Goal: Task Accomplishment & Management: Use online tool/utility

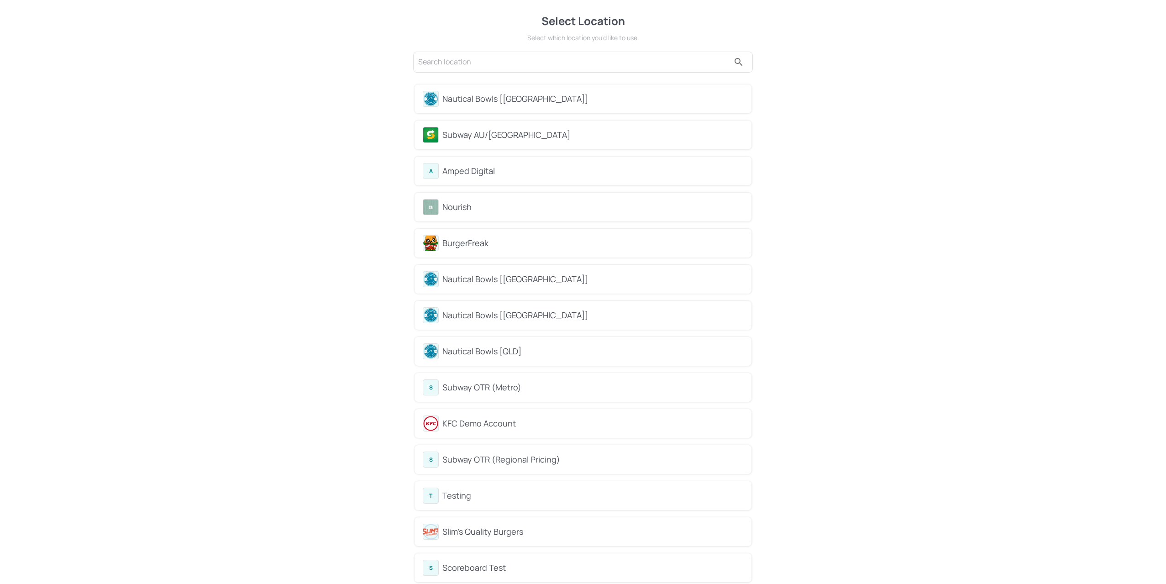
click at [523, 134] on div "Subway AU/[GEOGRAPHIC_DATA]" at bounding box center [593, 135] width 301 height 12
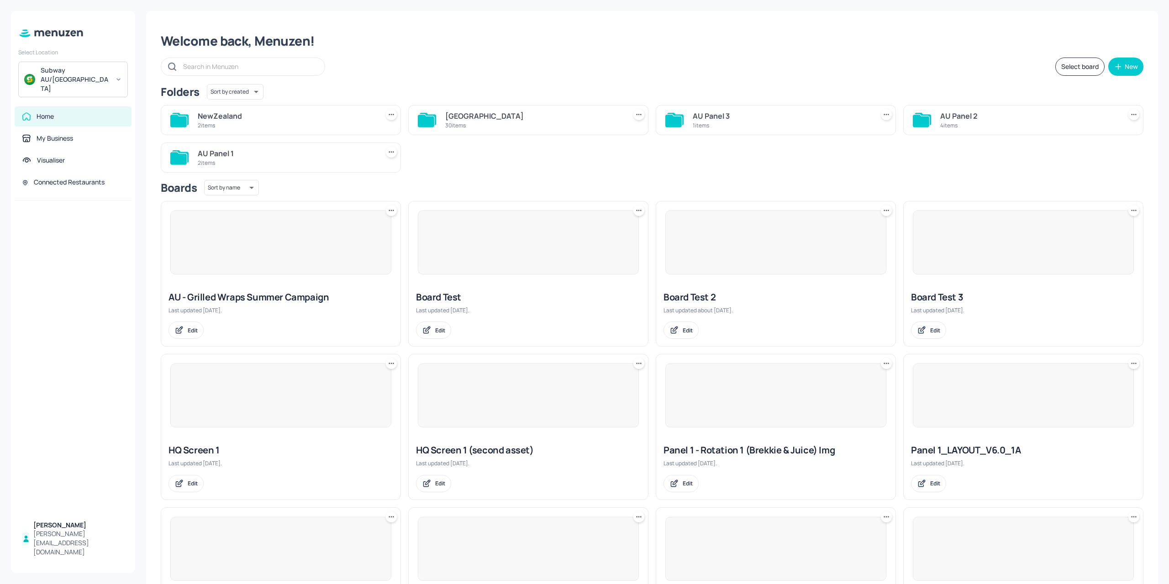
click at [80, 64] on div "Subway AU/[GEOGRAPHIC_DATA]" at bounding box center [73, 80] width 110 height 36
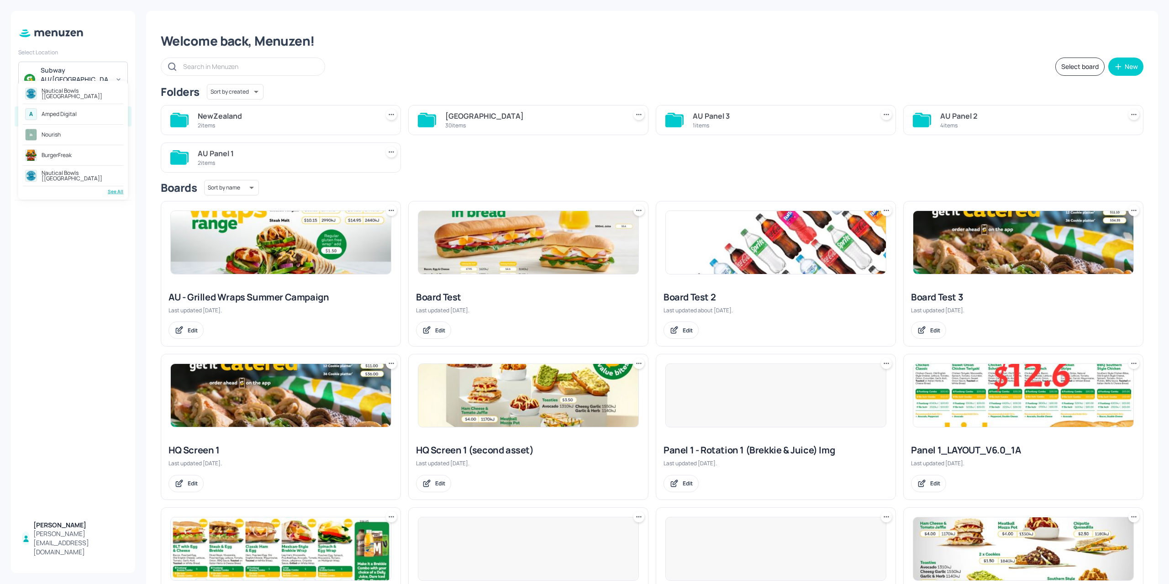
click at [80, 93] on div "Nautical Bowls [[GEOGRAPHIC_DATA]]" at bounding box center [81, 93] width 79 height 11
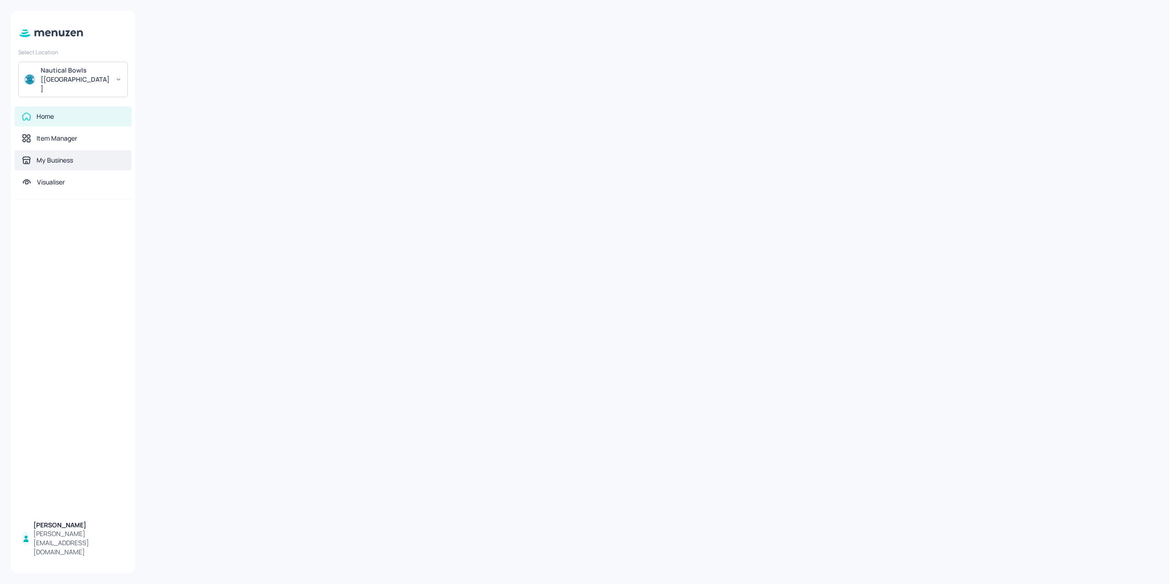
click at [69, 156] on div "My Business" at bounding box center [55, 160] width 37 height 9
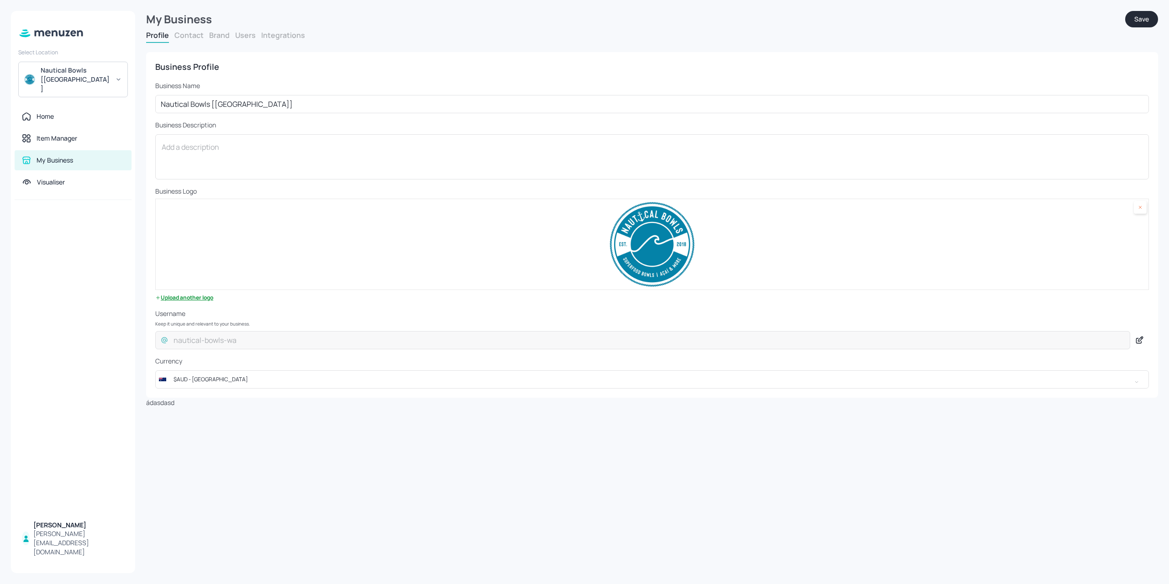
click at [216, 36] on button "Brand" at bounding box center [219, 35] width 21 height 10
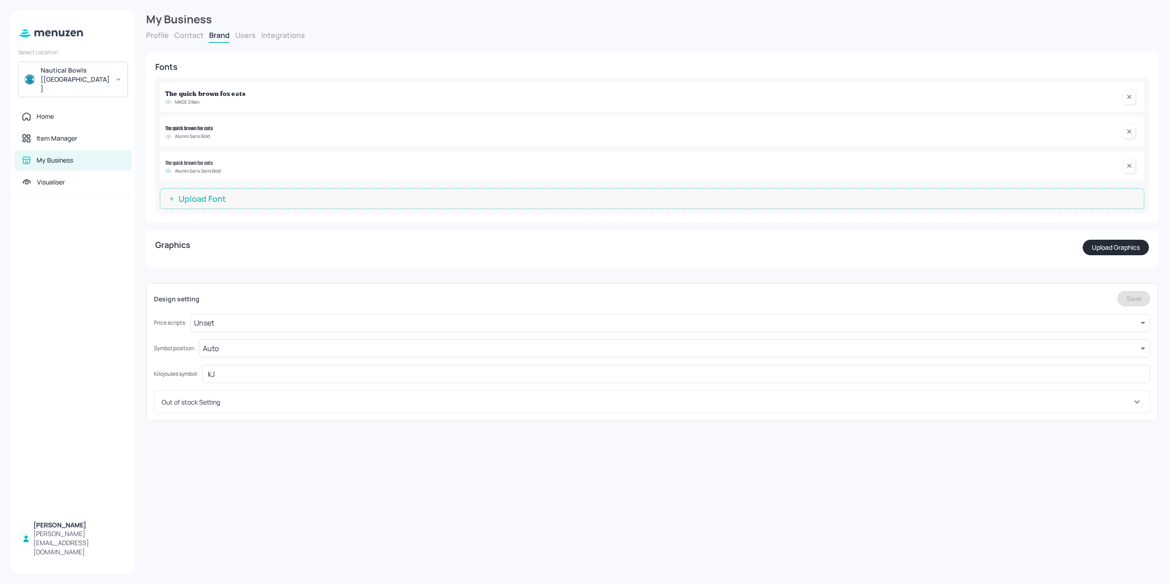
click at [162, 42] on div "Profile Contact Brand Users Integrations" at bounding box center [652, 36] width 1012 height 13
click at [163, 39] on button "Profile" at bounding box center [157, 35] width 23 height 10
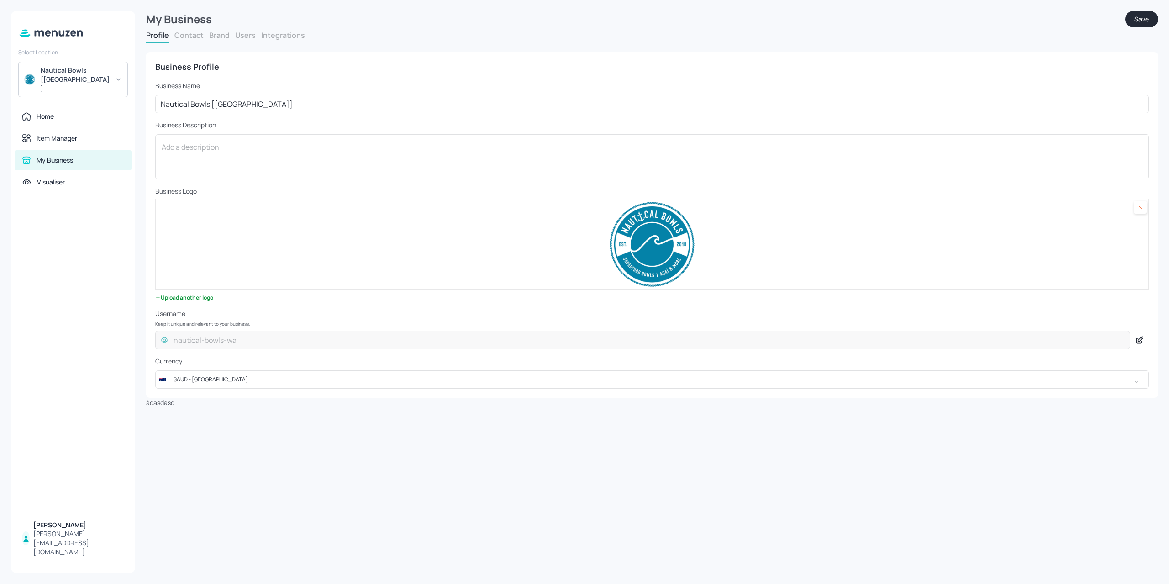
click at [224, 37] on button "Brand" at bounding box center [219, 35] width 21 height 10
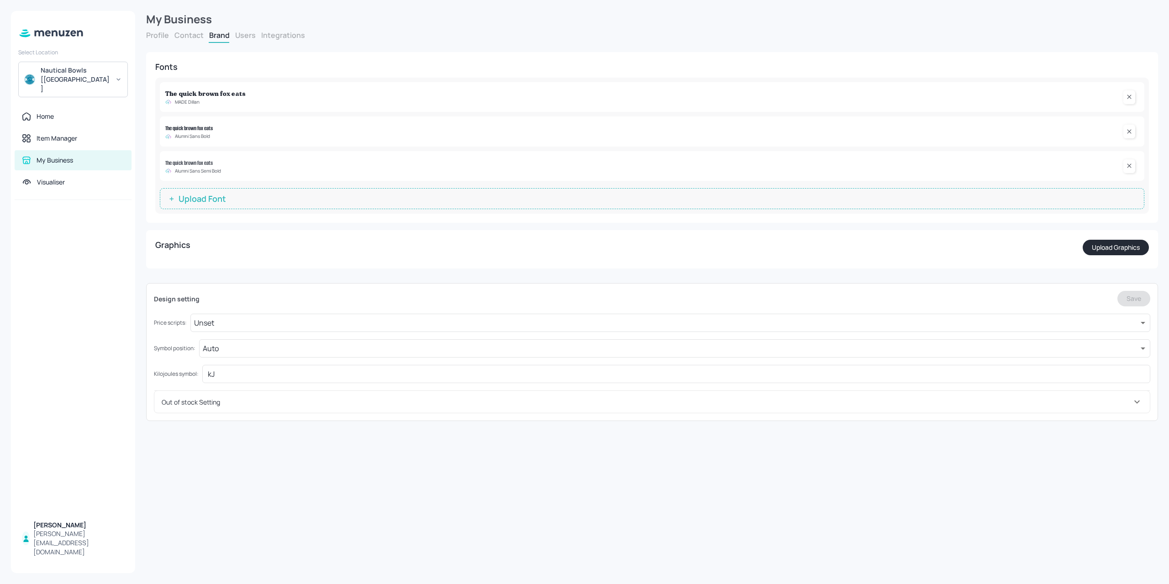
click at [107, 76] on div "Nautical Bowls [WA]" at bounding box center [73, 80] width 110 height 36
click at [112, 192] on div "See All" at bounding box center [73, 191] width 100 height 7
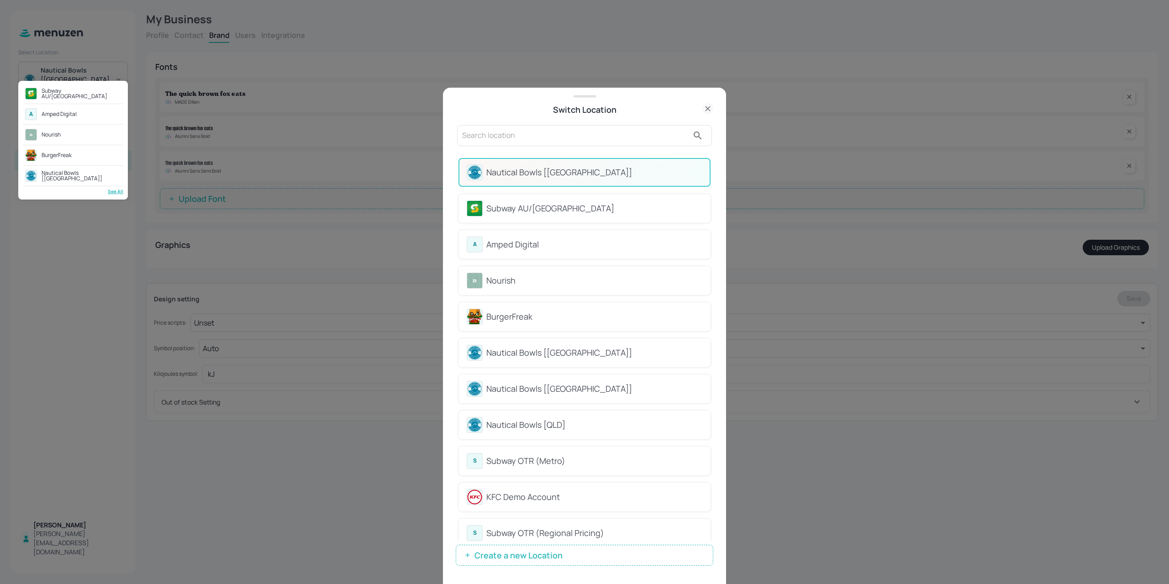
click at [712, 195] on div at bounding box center [584, 292] width 1169 height 584
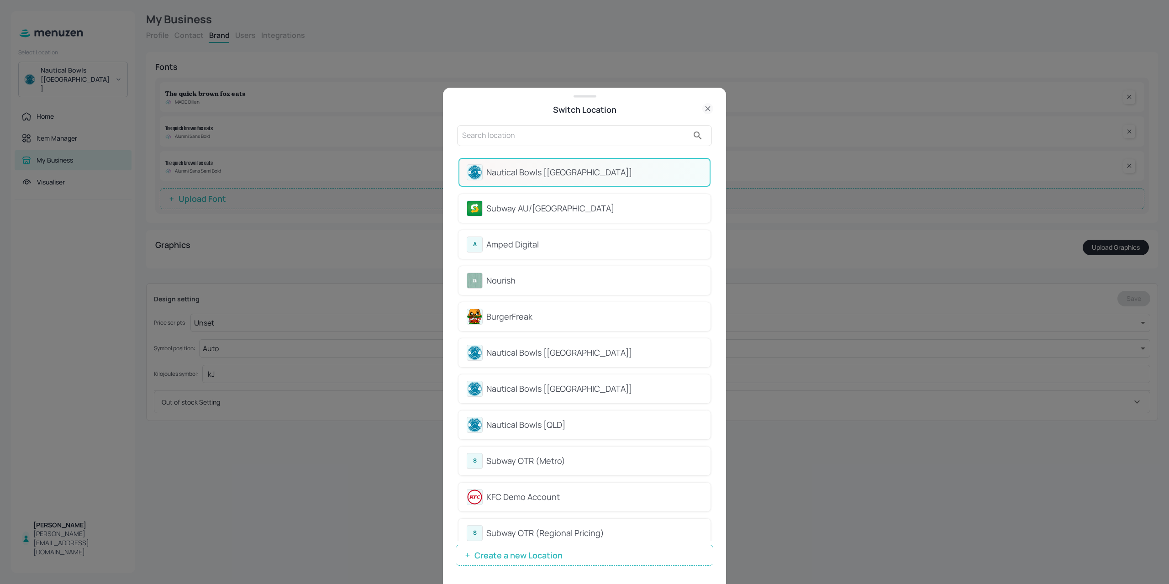
drag, startPoint x: 711, startPoint y: 200, endPoint x: 721, endPoint y: 235, distance: 35.7
click at [520, 323] on div "BurgerFreak" at bounding box center [585, 317] width 236 height 16
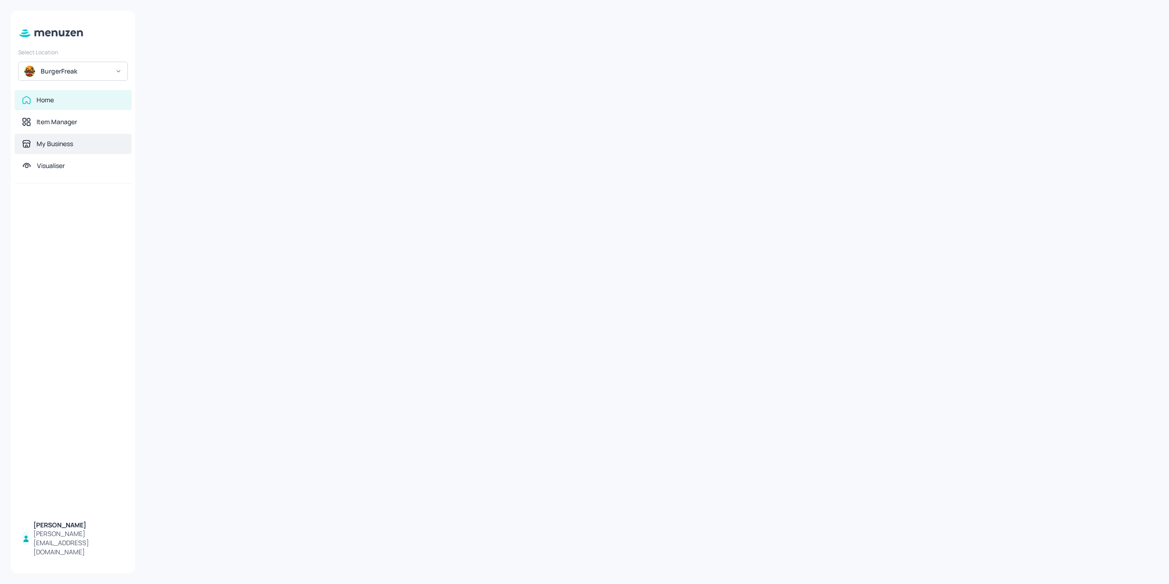
click at [58, 138] on div "My Business" at bounding box center [73, 144] width 117 height 20
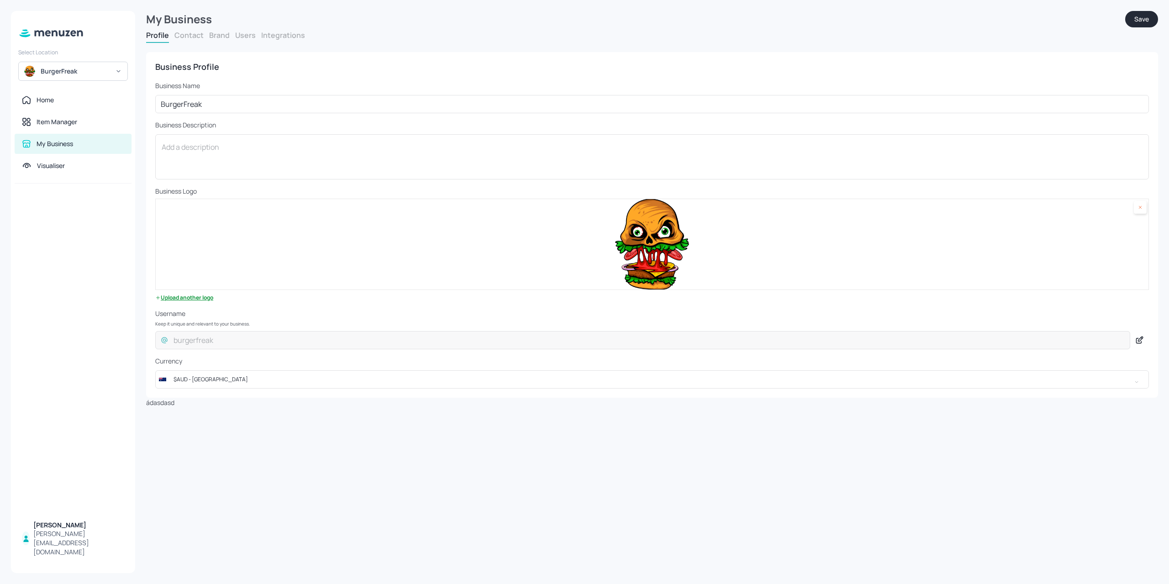
click at [233, 35] on div "Profile Contact Brand Users Integrations" at bounding box center [652, 36] width 1012 height 13
click at [220, 35] on button "Brand" at bounding box center [219, 35] width 21 height 10
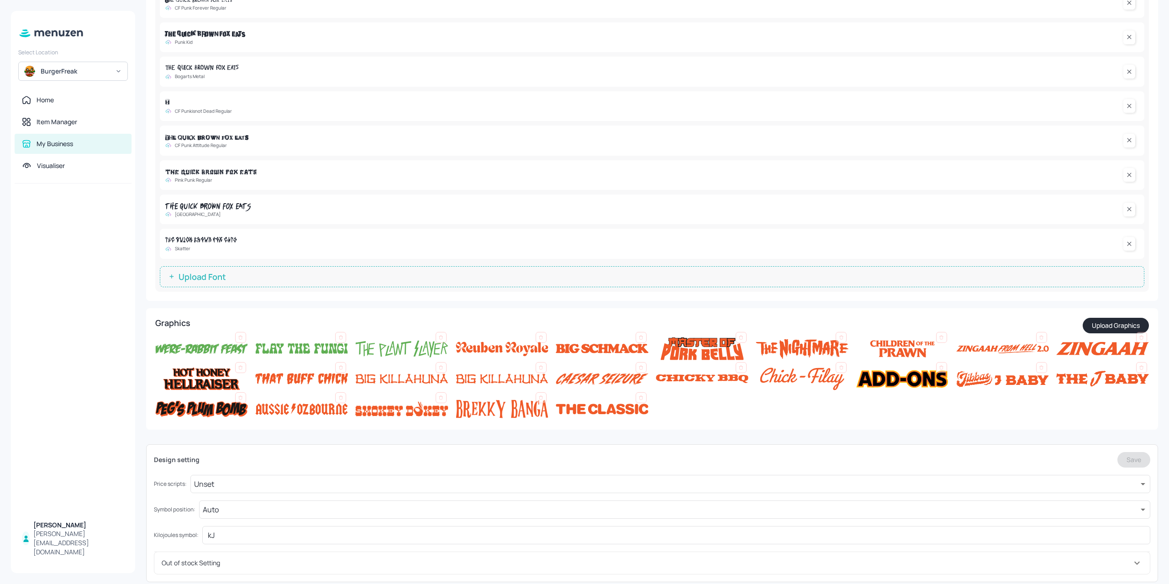
scroll to position [825, 0]
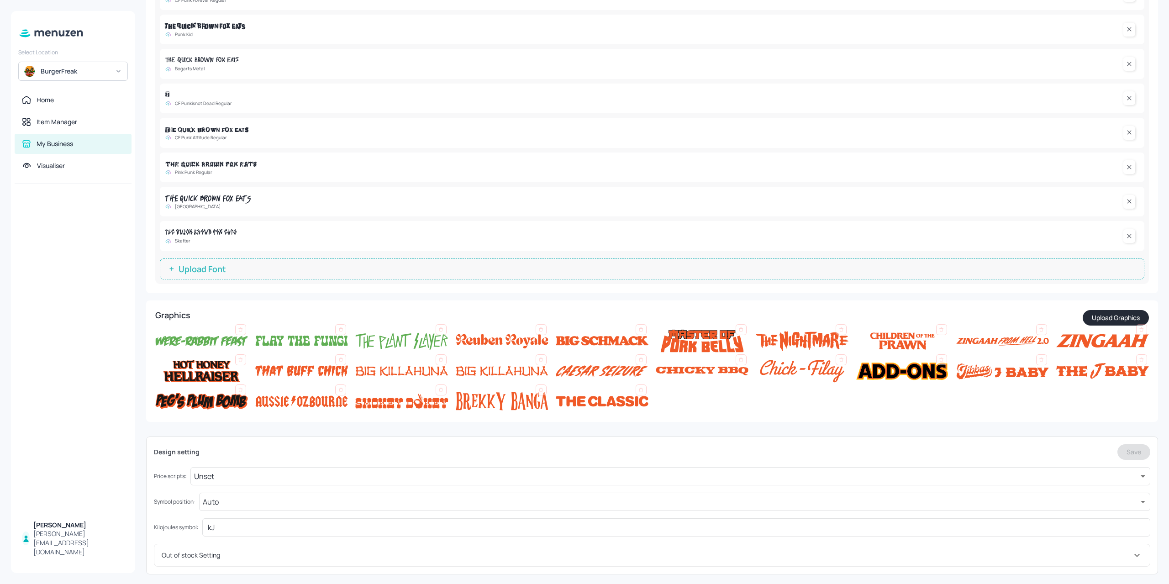
click at [1086, 316] on button "Upload Graphics" at bounding box center [1116, 318] width 66 height 16
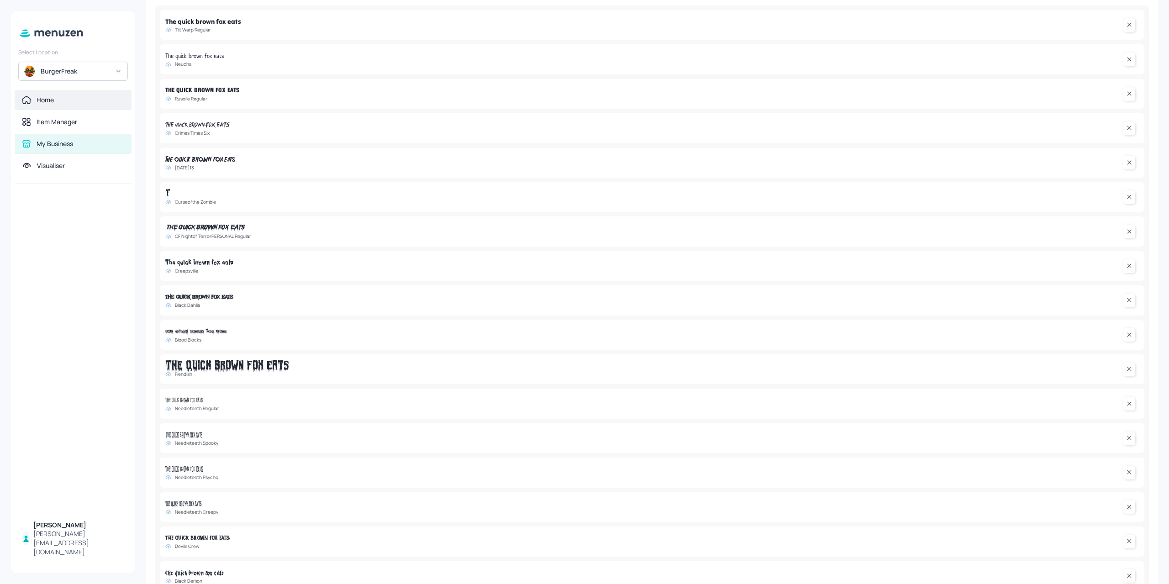
scroll to position [3, 0]
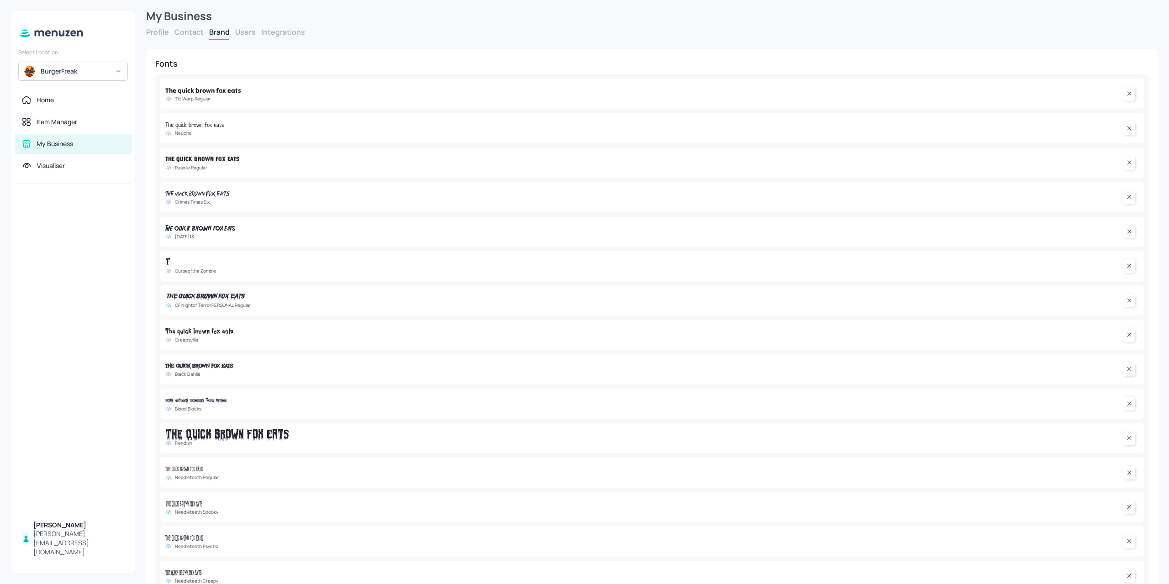
click at [72, 67] on div "BurgerFreak" at bounding box center [75, 71] width 69 height 9
click at [79, 92] on div "Nautical Bowls [WA]" at bounding box center [81, 93] width 79 height 11
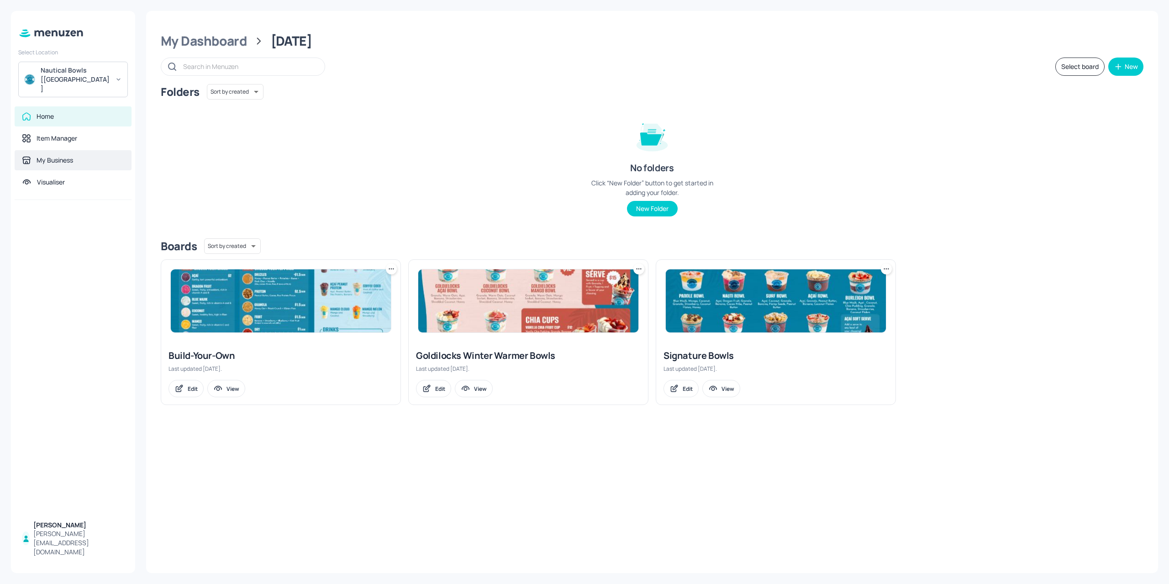
click at [54, 156] on div "My Business" at bounding box center [55, 160] width 37 height 9
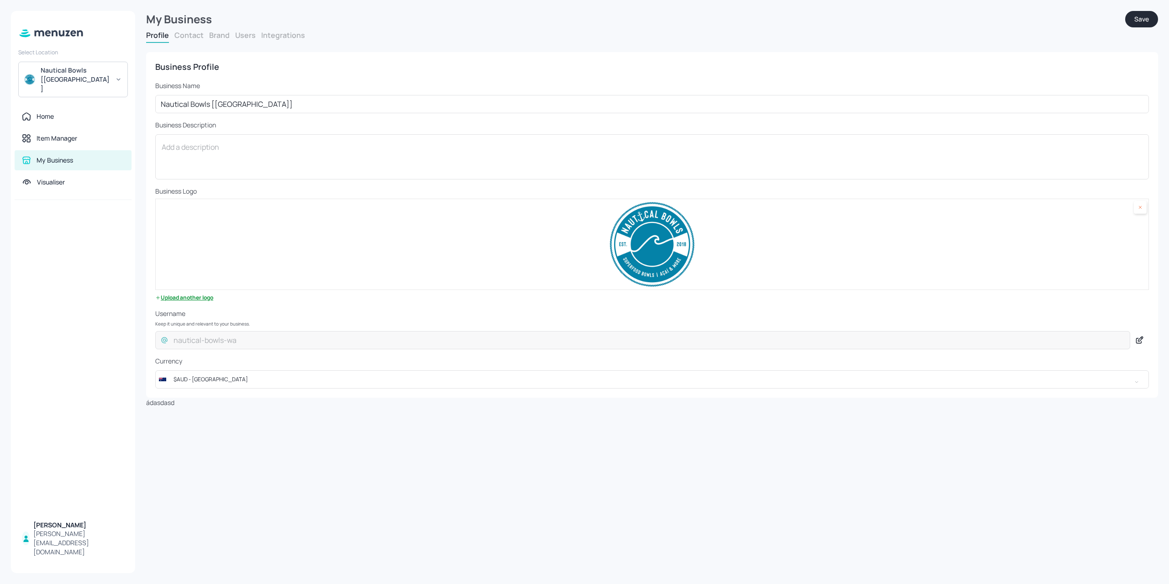
click at [233, 39] on div "Profile Contact Brand Users Integrations" at bounding box center [652, 36] width 1012 height 13
click at [241, 39] on button "Users" at bounding box center [245, 35] width 21 height 10
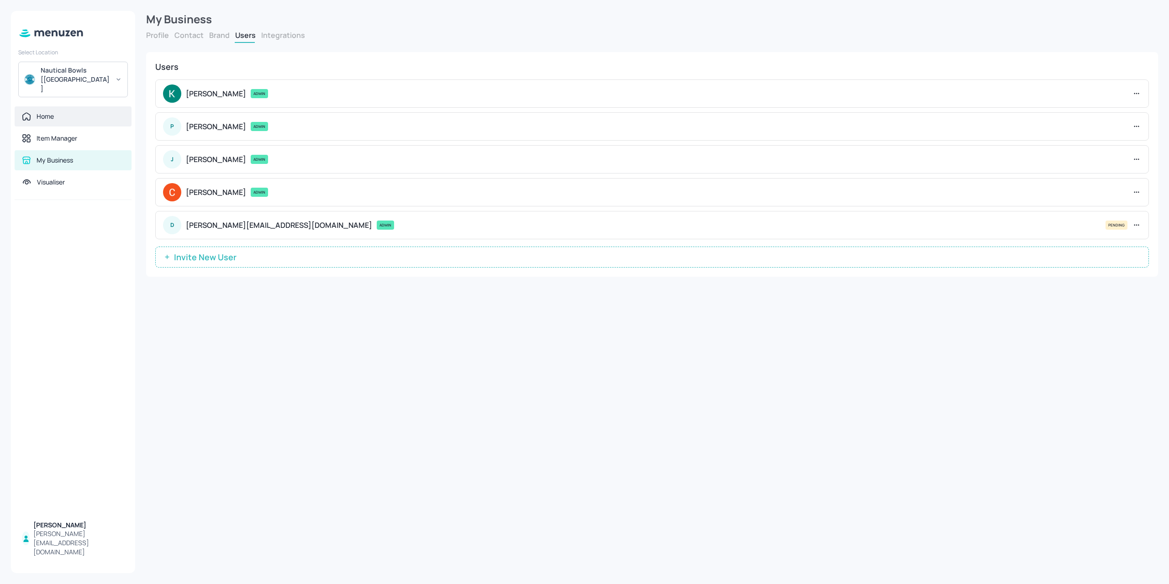
click at [70, 106] on div "Home" at bounding box center [73, 116] width 117 height 20
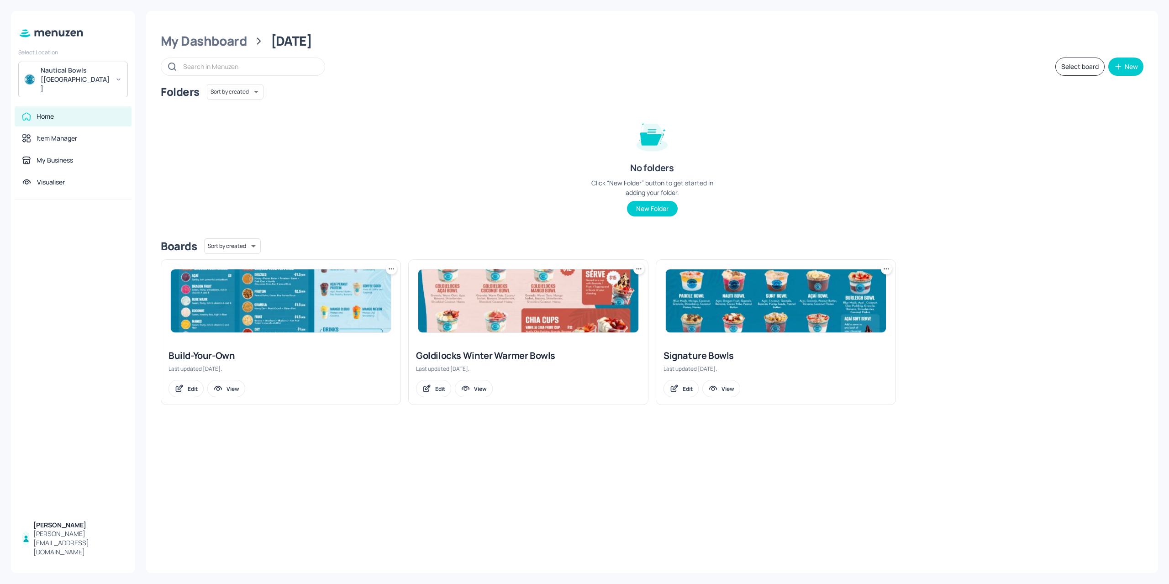
click at [86, 73] on div "Nautical Bowls [[GEOGRAPHIC_DATA]]" at bounding box center [75, 79] width 69 height 27
click at [69, 113] on div "Subway AU/[GEOGRAPHIC_DATA]" at bounding box center [81, 114] width 79 height 11
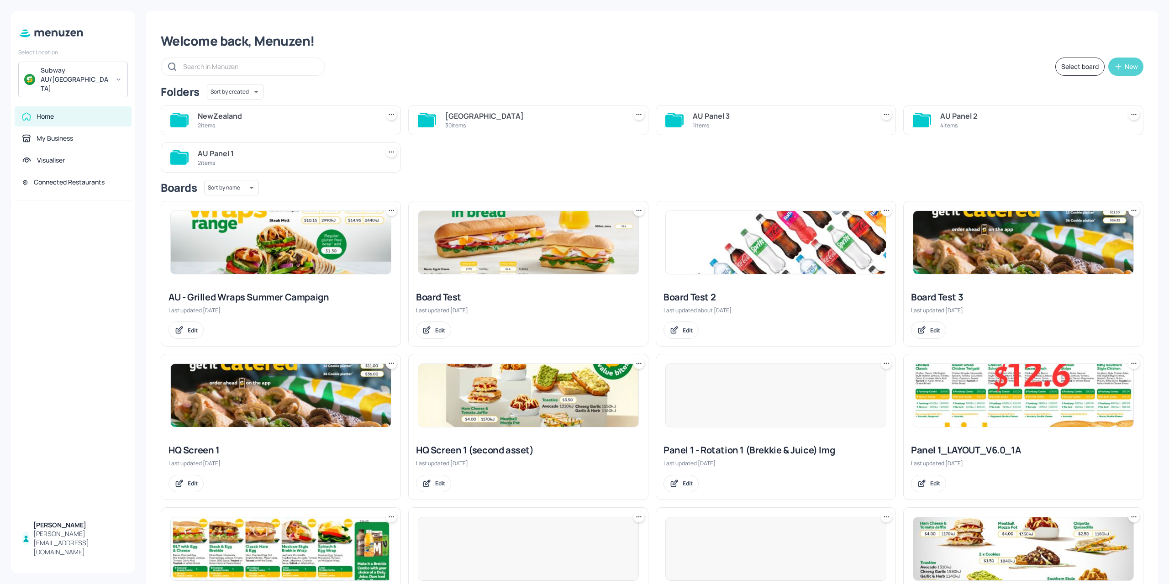
click at [1116, 64] on icon "button" at bounding box center [1118, 66] width 9 height 9
click at [241, 127] on div at bounding box center [584, 292] width 1169 height 584
click at [251, 116] on div "NewZealand" at bounding box center [286, 116] width 177 height 11
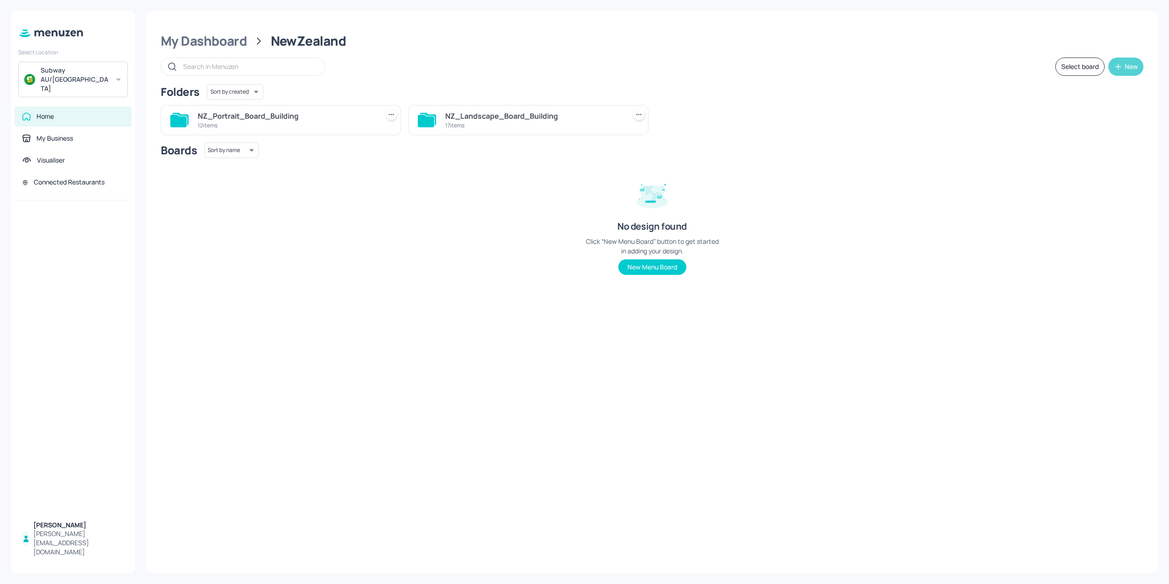
click at [1128, 71] on button "New" at bounding box center [1125, 67] width 35 height 18
click at [1089, 112] on div "Add new board" at bounding box center [1097, 110] width 91 height 20
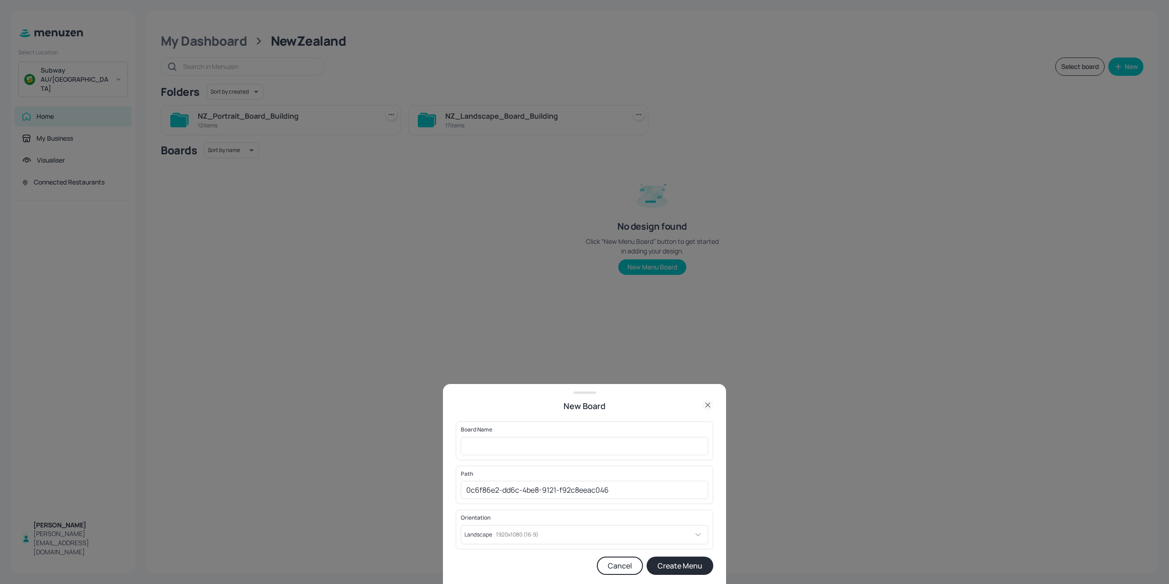
click at [935, 196] on div at bounding box center [584, 292] width 1169 height 584
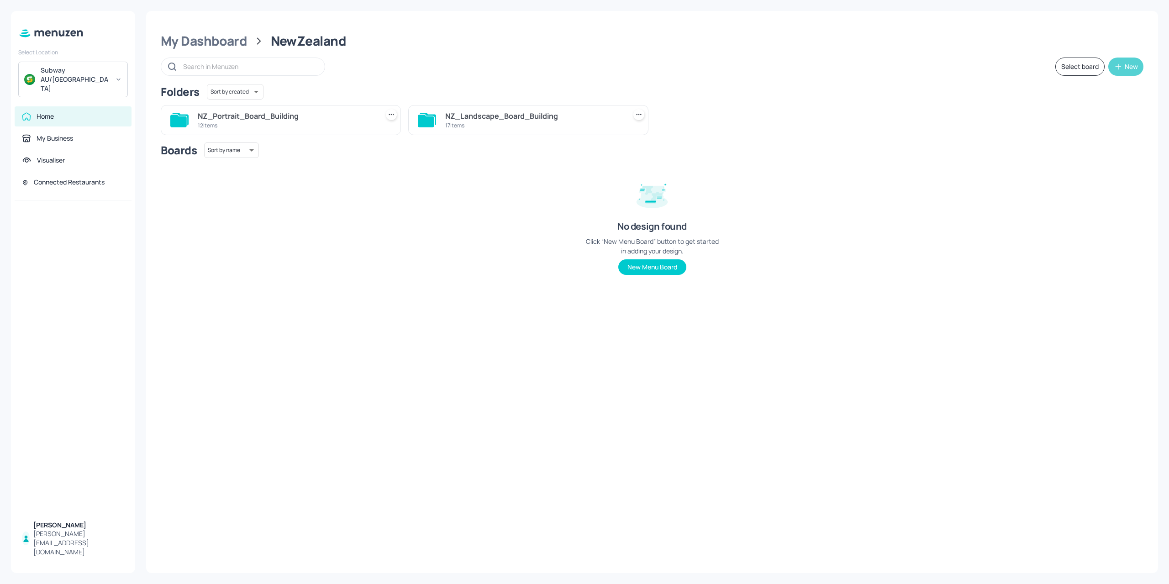
click at [1136, 68] on div "New" at bounding box center [1131, 66] width 13 height 6
drag, startPoint x: 1111, startPoint y: 113, endPoint x: 109, endPoint y: 42, distance: 1004.0
click at [109, 42] on div "Add new folder Add new board" at bounding box center [584, 292] width 1169 height 584
click at [77, 74] on div at bounding box center [584, 292] width 1169 height 584
click at [79, 72] on div "Subway AU/NZ" at bounding box center [75, 79] width 69 height 27
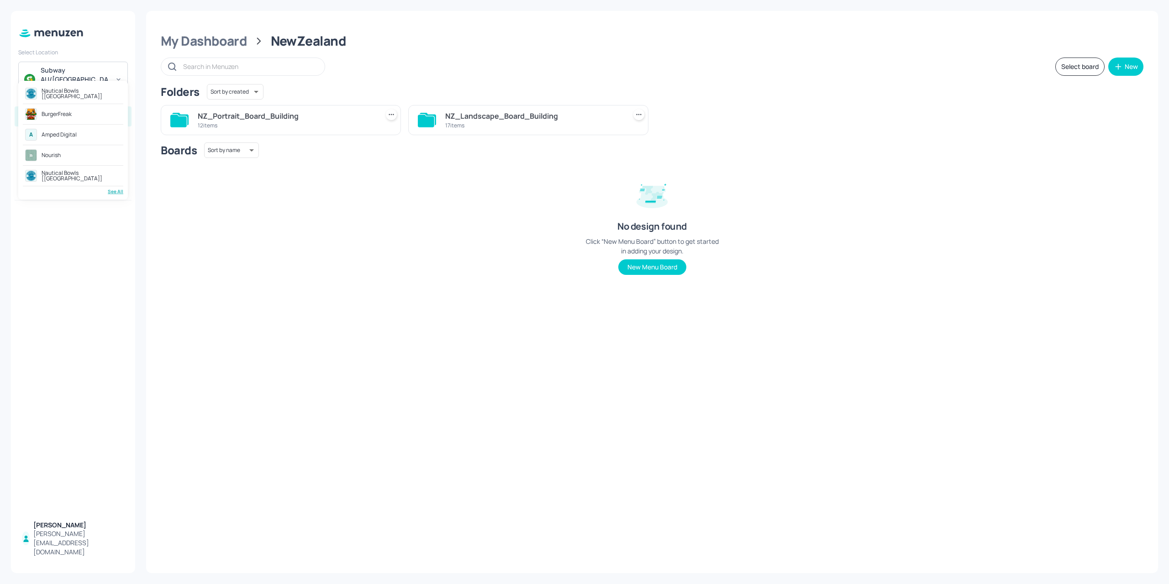
click at [53, 155] on div "Nourish" at bounding box center [51, 155] width 19 height 5
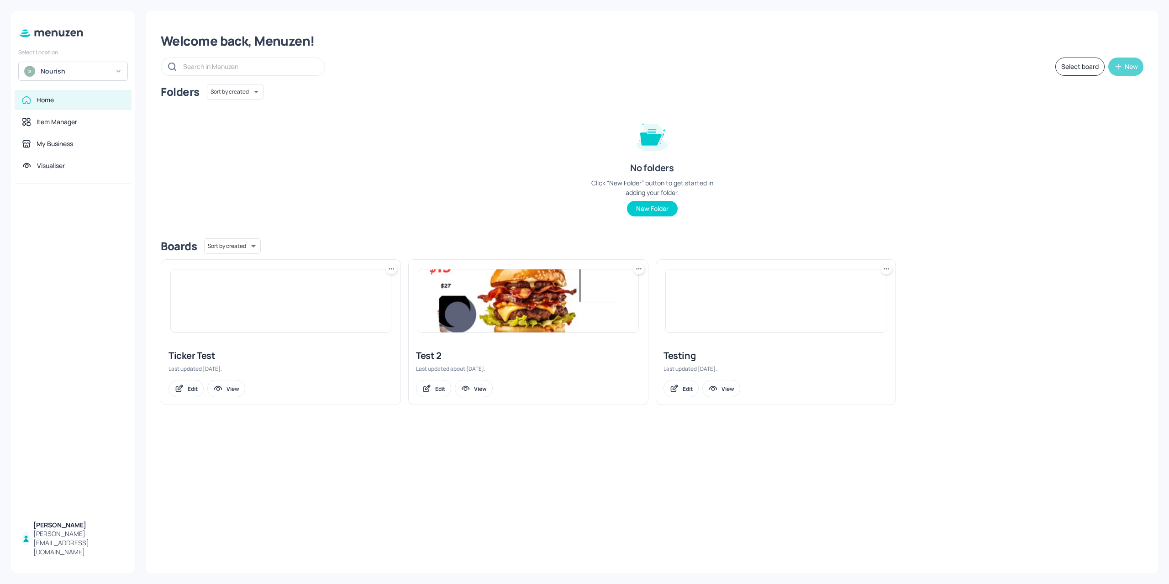
click at [1128, 59] on button "New" at bounding box center [1125, 67] width 35 height 18
click at [1070, 110] on div "Add new board" at bounding box center [1097, 110] width 91 height 20
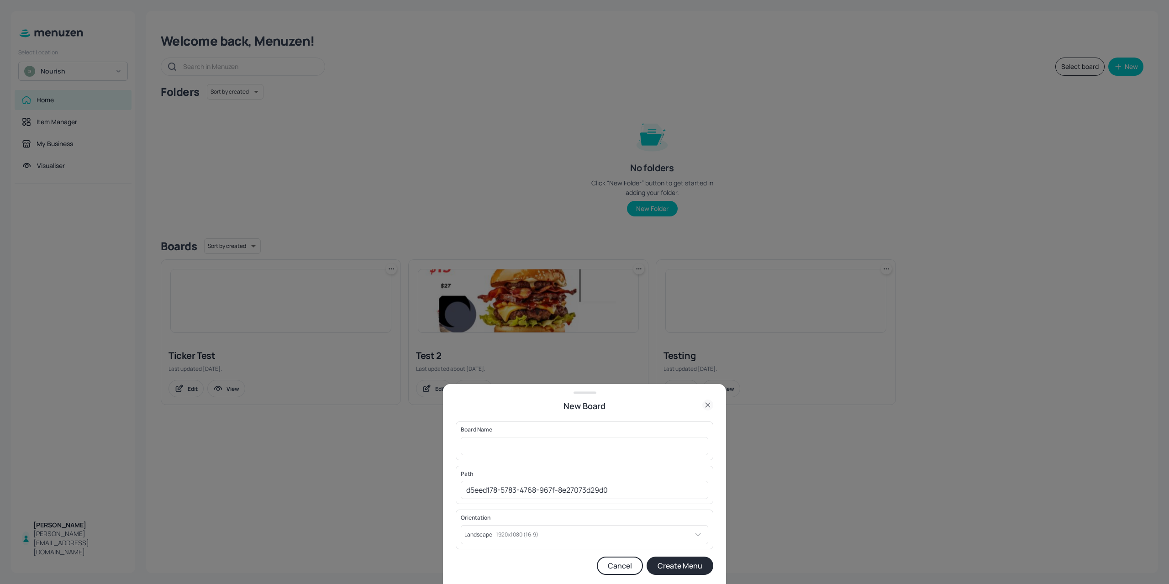
click at [660, 559] on button "Create Menu" at bounding box center [680, 566] width 67 height 18
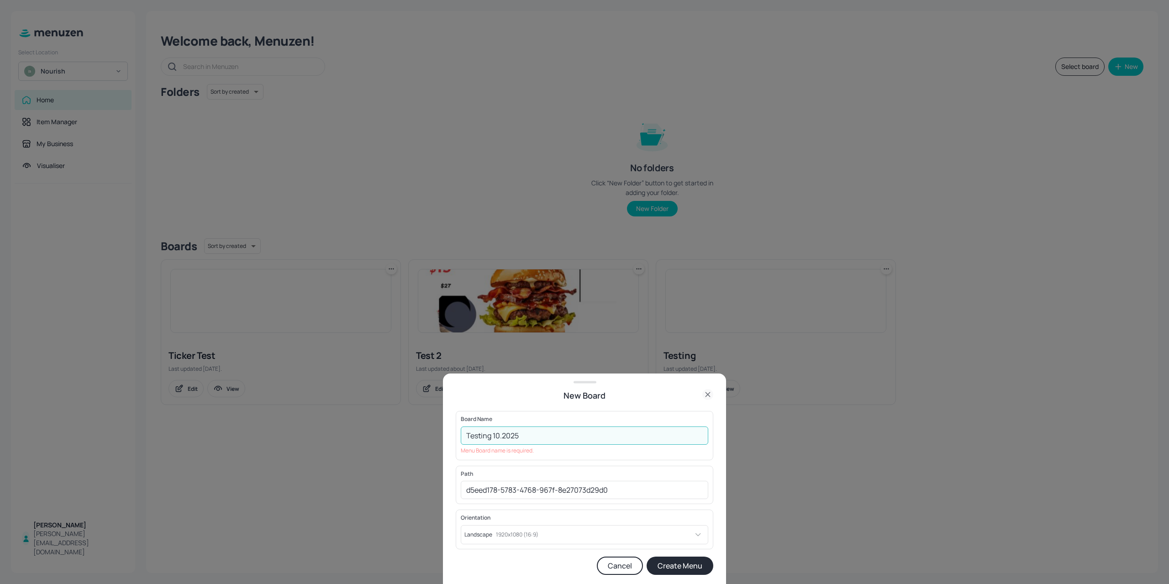
type input "Testing 10.2025"
click at [647, 557] on button "Create Menu" at bounding box center [680, 566] width 67 height 18
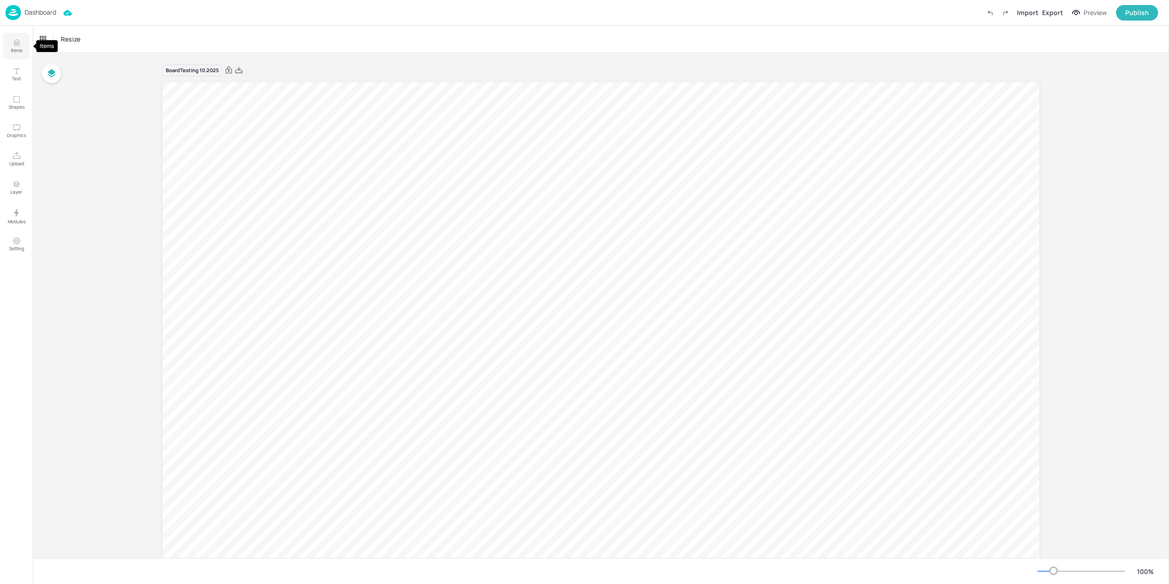
click at [14, 49] on p "Items" at bounding box center [16, 50] width 11 height 6
